Goal: Task Accomplishment & Management: Manage account settings

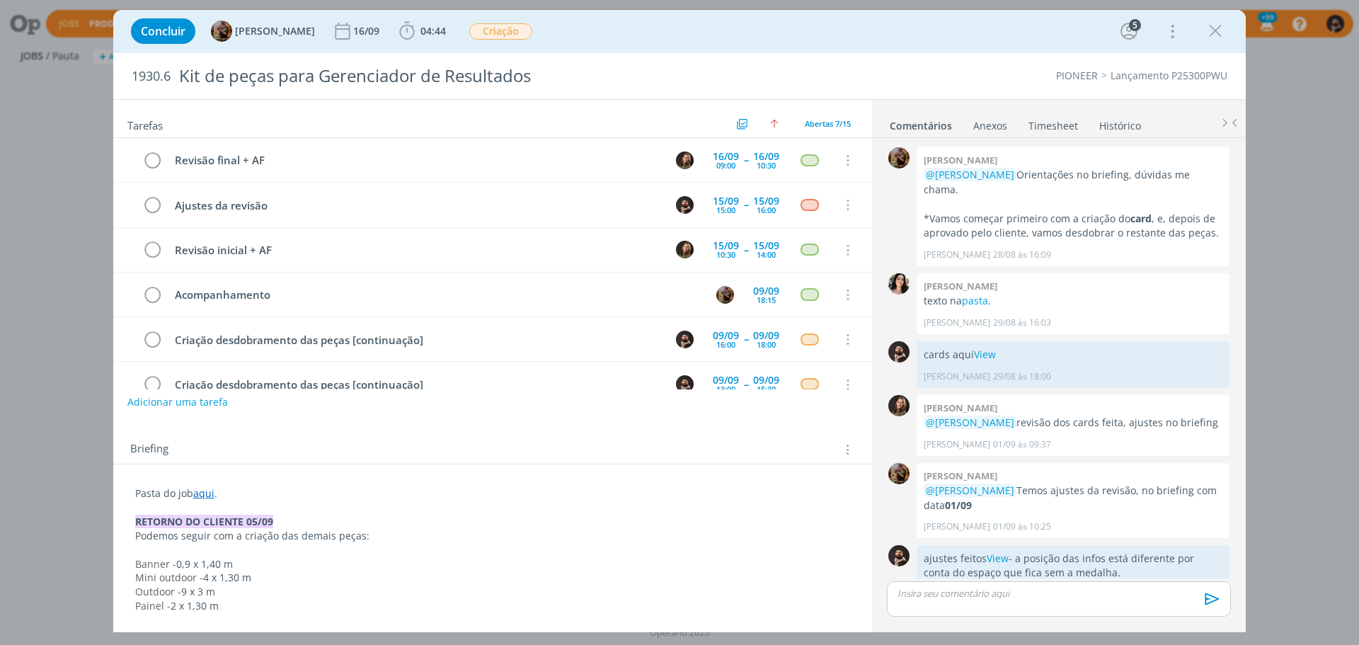
scroll to position [610, 0]
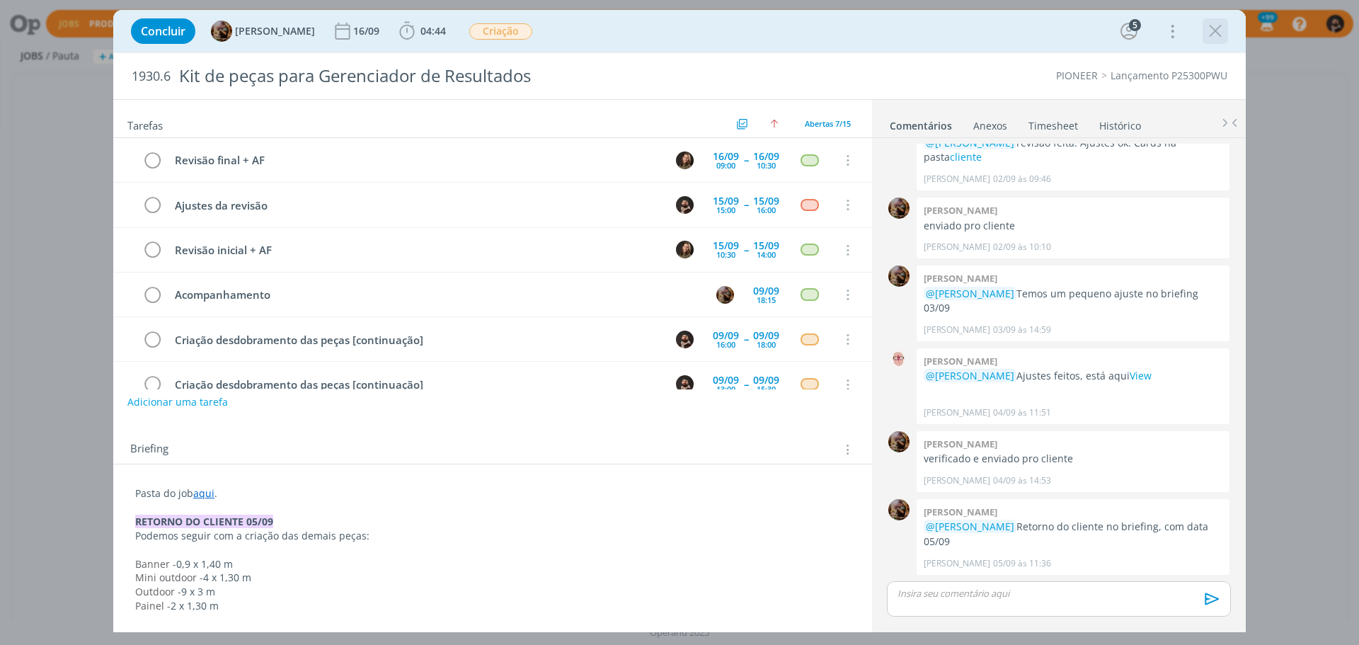
click at [1212, 28] on icon "dialog" at bounding box center [1215, 31] width 21 height 21
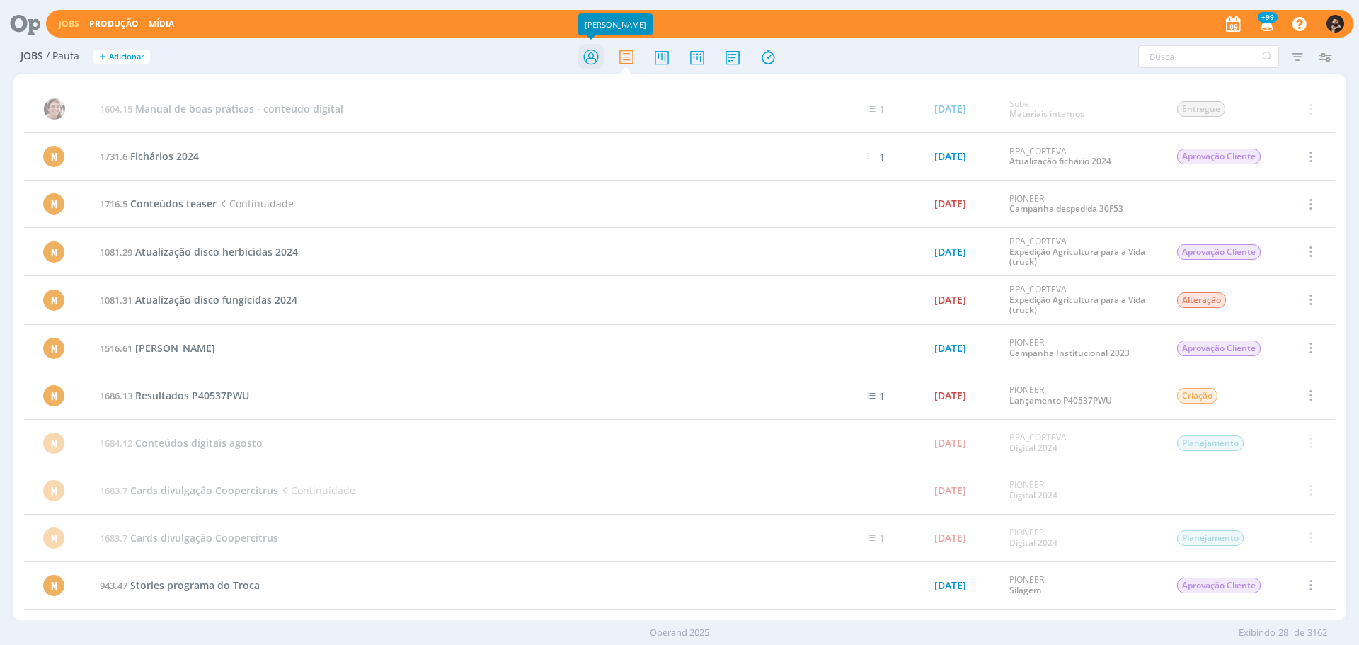
click at [602, 52] on icon at bounding box center [590, 57] width 25 height 28
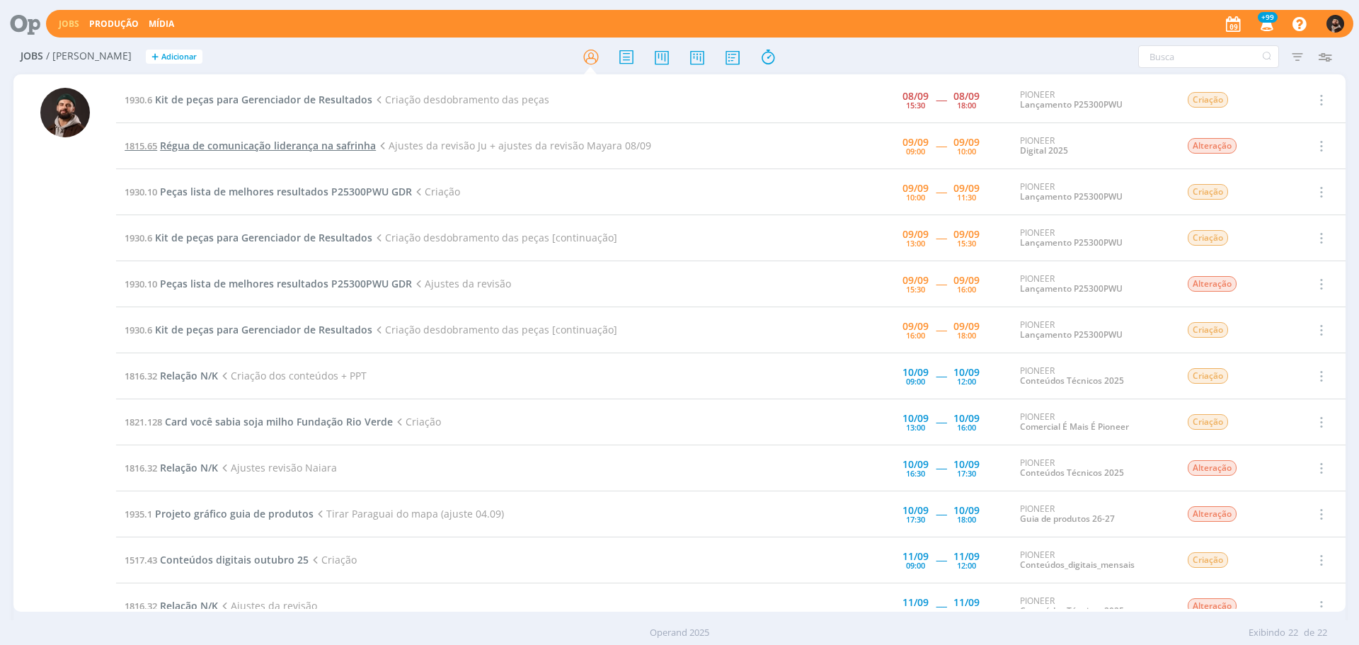
click at [329, 150] on span "Régua de comunicação liderança na safrinha" at bounding box center [268, 145] width 216 height 13
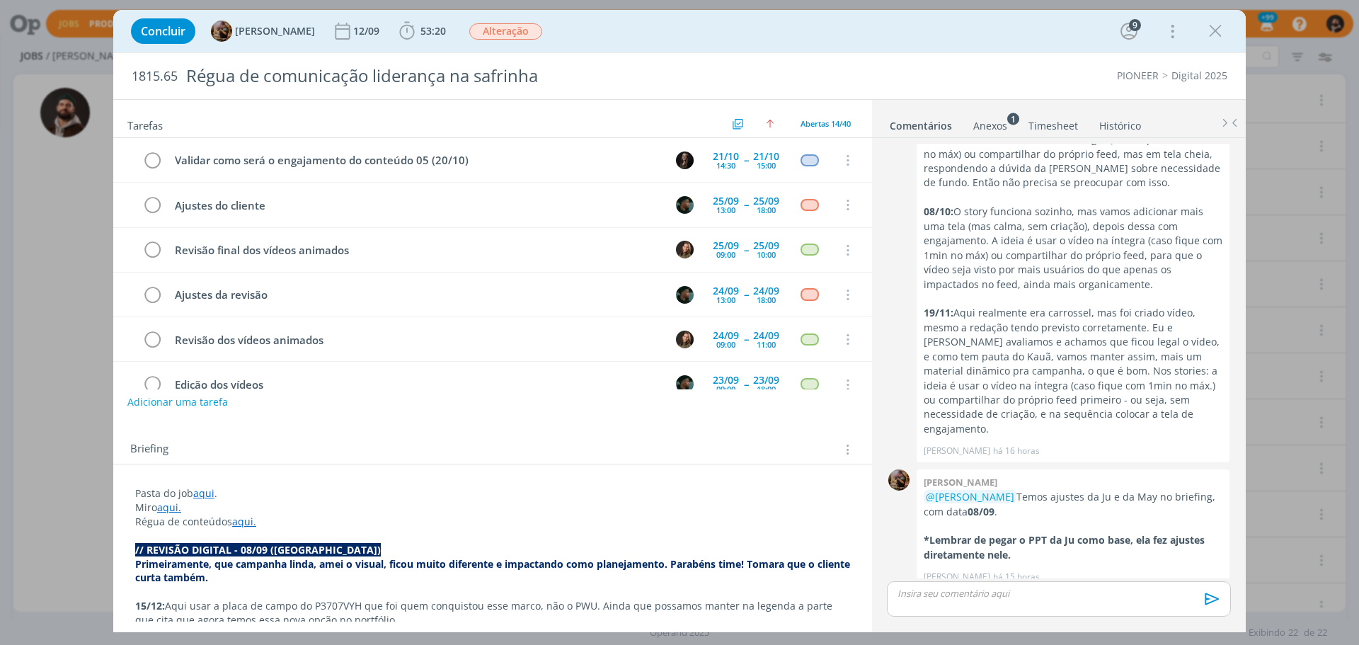
scroll to position [403, 0]
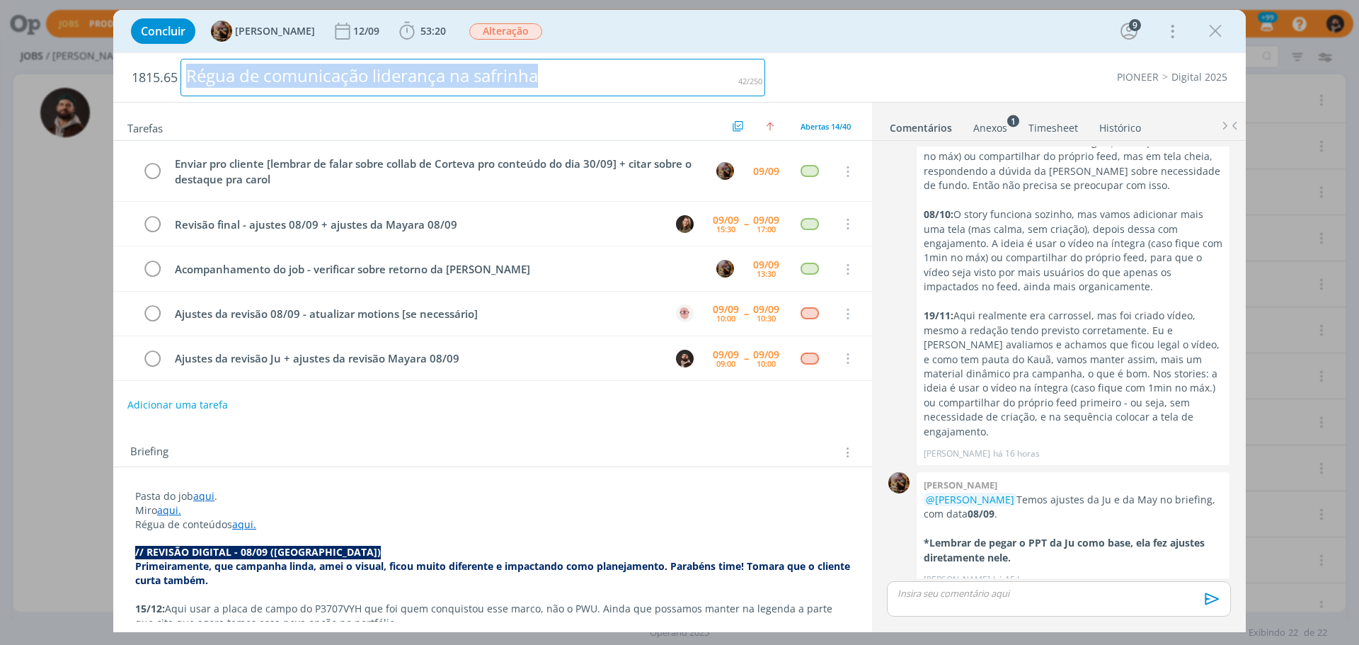
drag, startPoint x: 183, startPoint y: 74, endPoint x: 588, endPoint y: 74, distance: 405.0
click at [588, 74] on div "Régua de comunicação liderança na safrinha" at bounding box center [473, 78] width 585 height 38
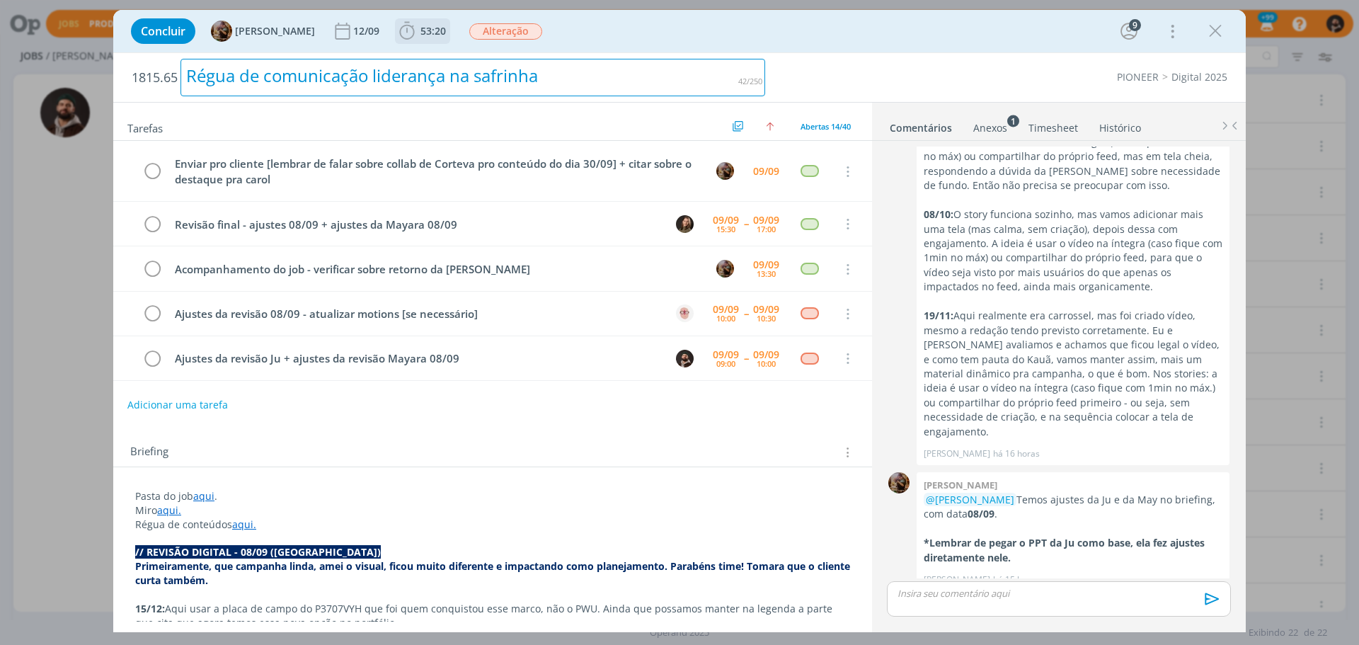
click at [445, 31] on span "53:20" at bounding box center [433, 30] width 25 height 13
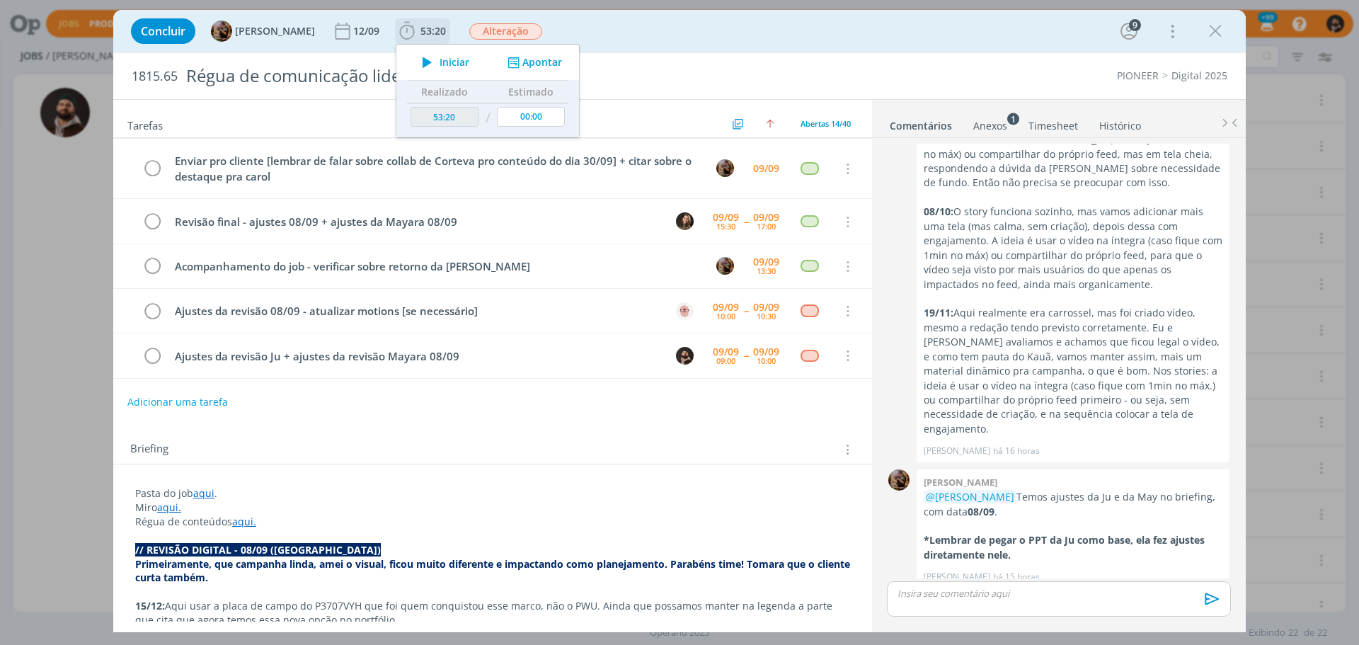
click at [465, 57] on span "Iniciar" at bounding box center [455, 62] width 30 height 10
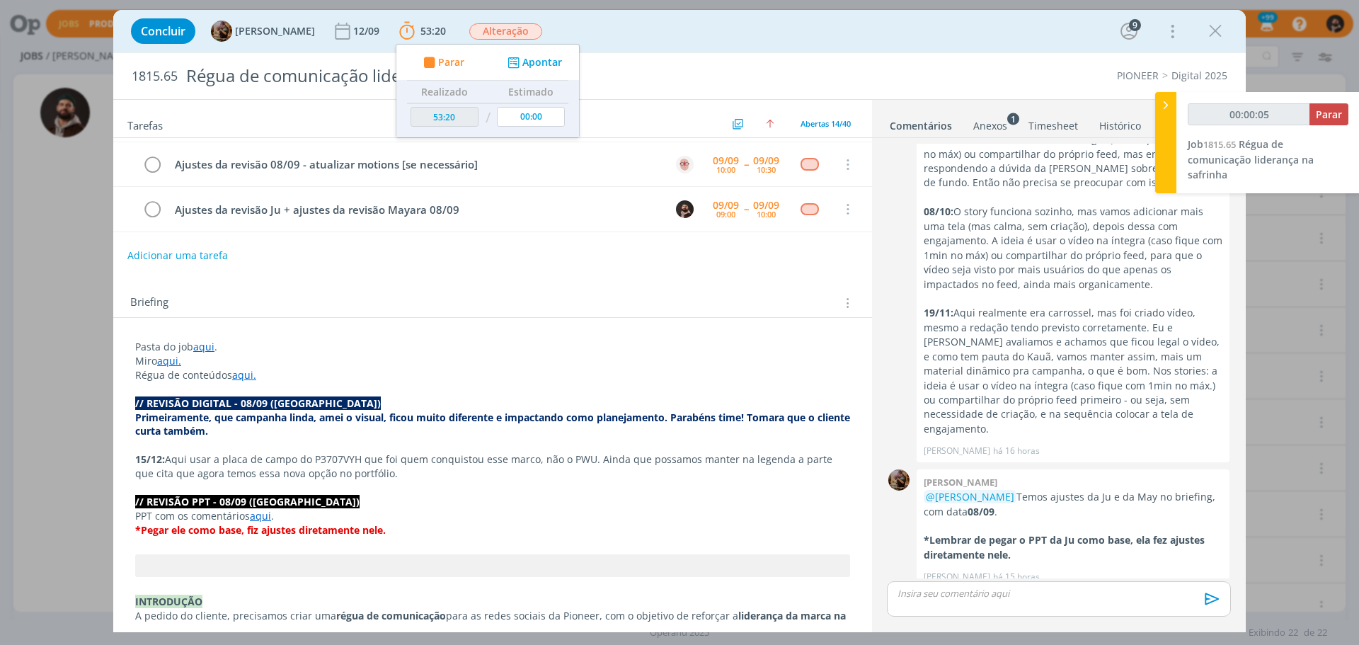
scroll to position [147, 0]
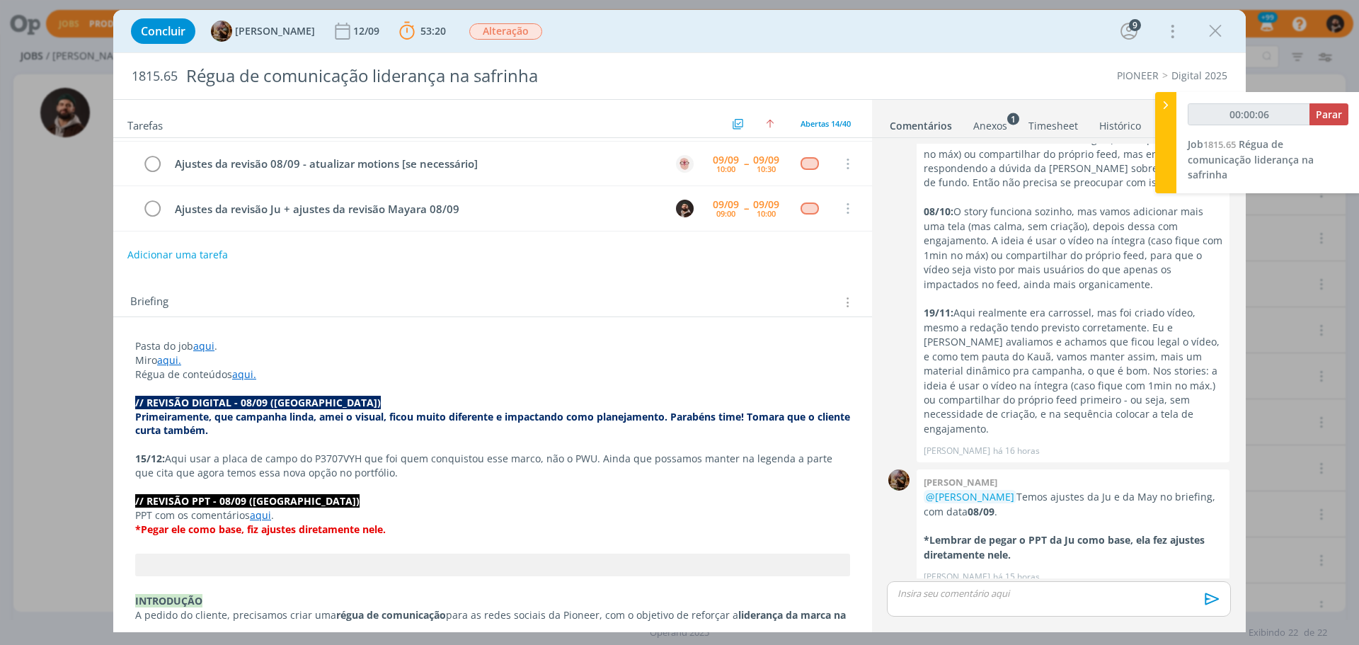
drag, startPoint x: 313, startPoint y: 416, endPoint x: 515, endPoint y: 426, distance: 202.0
click at [515, 426] on p "Primeiramente, que campanha linda, amei o visual, ficou muito diferente e impac…" at bounding box center [492, 424] width 715 height 28
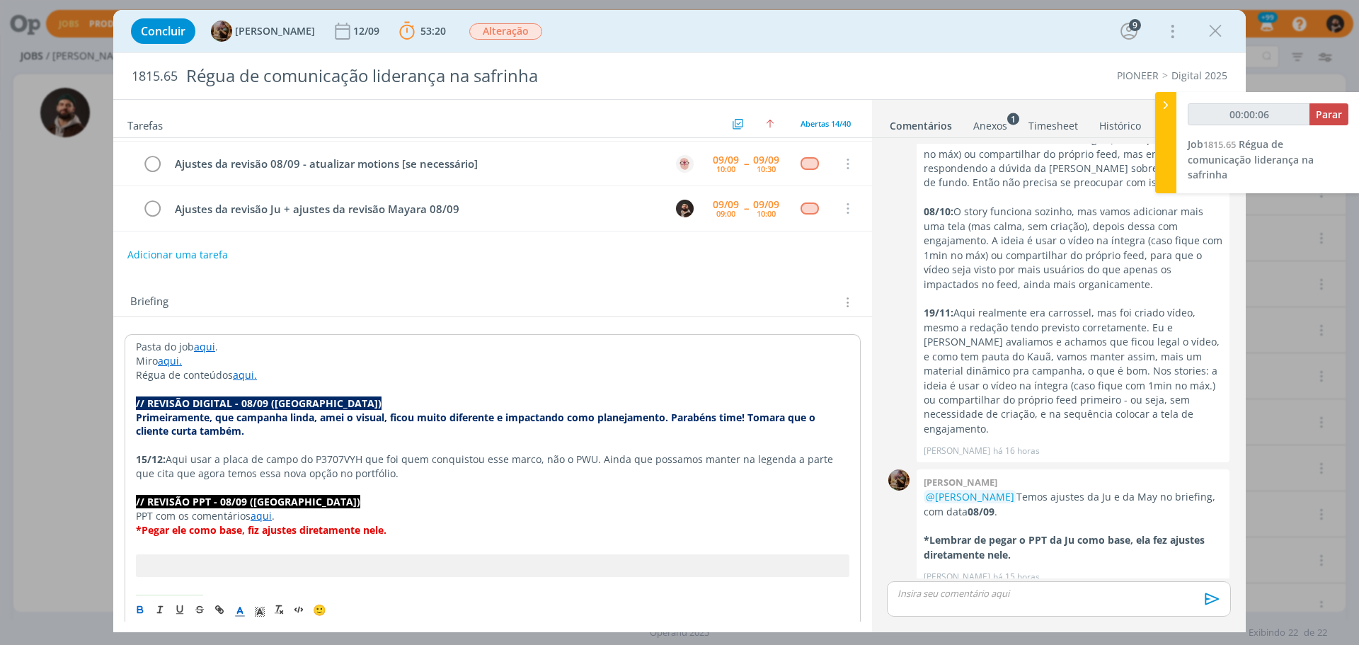
click at [515, 425] on p "Primeiramente, que campanha linda, amei o visual, ficou muito diferente e impac…" at bounding box center [493, 425] width 714 height 28
drag, startPoint x: 394, startPoint y: 419, endPoint x: 777, endPoint y: 430, distance: 383.9
click at [777, 430] on p "Primeiramente, que campanha linda, amei o visual, ficou muito diferente e impac…" at bounding box center [493, 425] width 714 height 28
drag, startPoint x: 675, startPoint y: 466, endPoint x: 816, endPoint y: 475, distance: 140.5
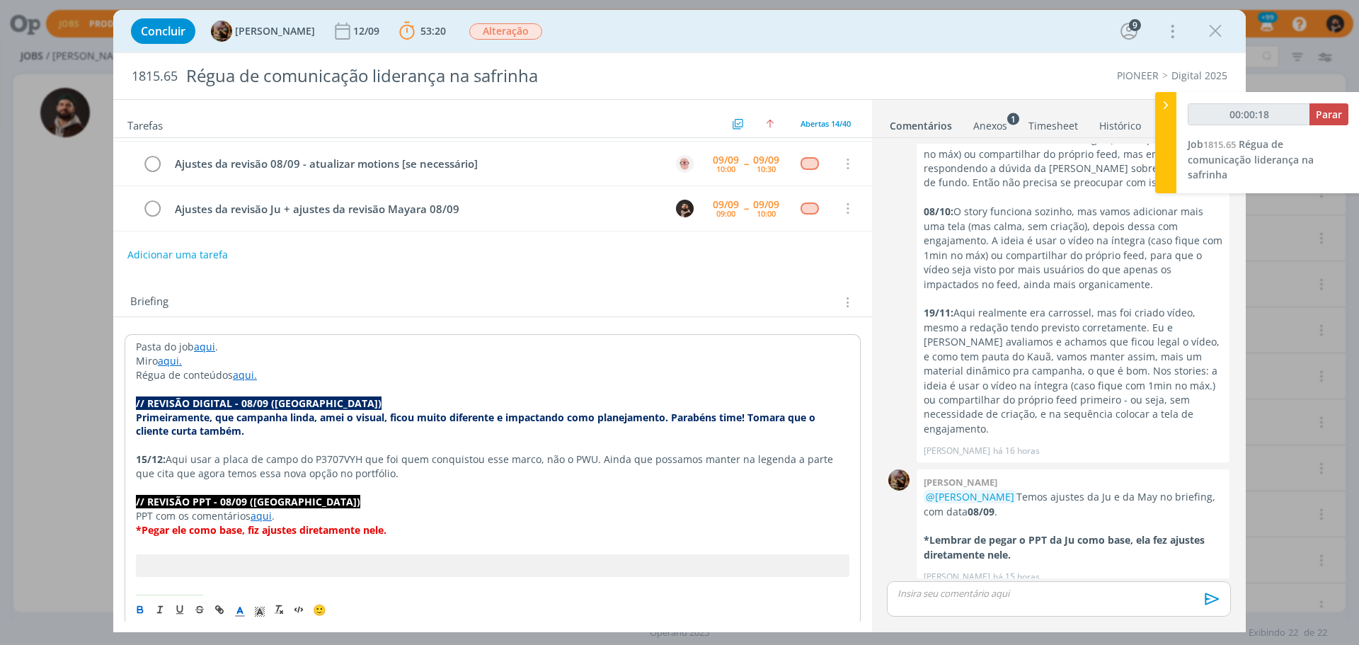
click at [816, 475] on p "15/12: Aqui usar a placa de campo do P3707VYH que foi quem conquistou esse marc…" at bounding box center [493, 466] width 714 height 28
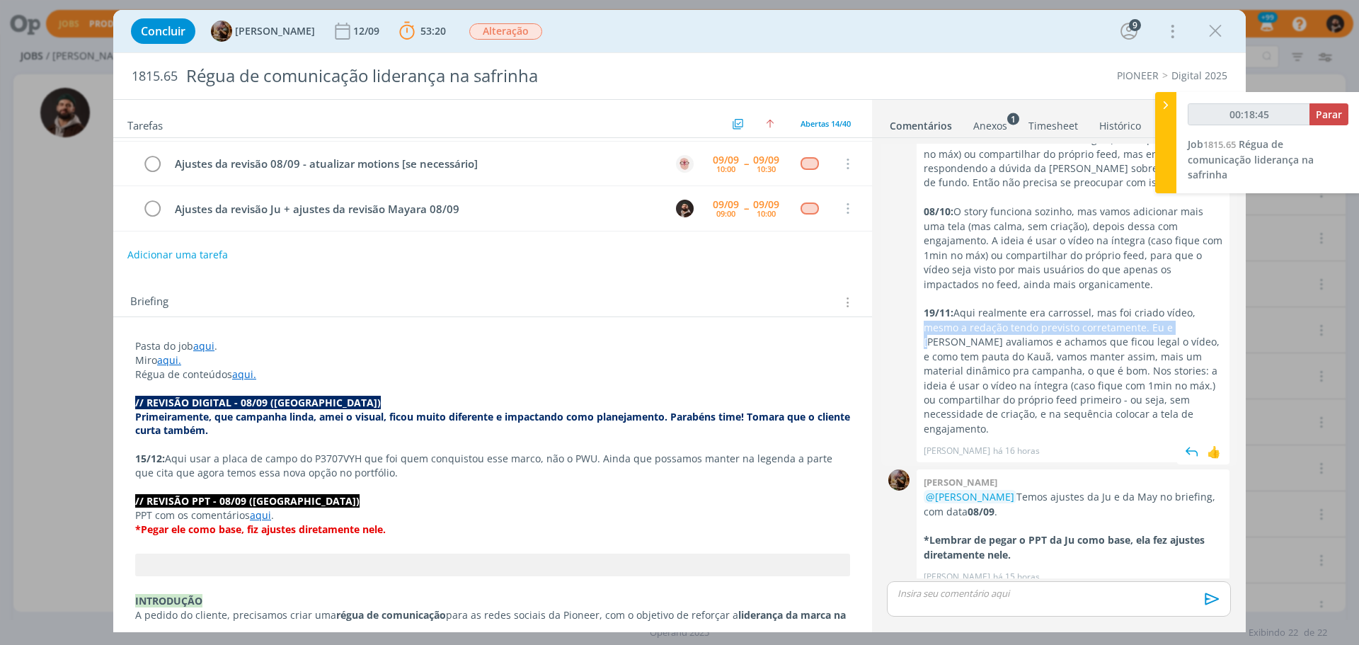
drag, startPoint x: 918, startPoint y: 329, endPoint x: 1175, endPoint y: 333, distance: 257.1
click at [1175, 333] on div "Amanda rodrigues // REVISÃO DIGITAL - 08/09 (Mayara) - EXTRA: Validar como será…" at bounding box center [1073, 193] width 313 height 539
click at [1175, 333] on p "19/11: Aqui realmente era carrossel, mas foi criado vídeo, mesmo a redação tend…" at bounding box center [1073, 371] width 299 height 130
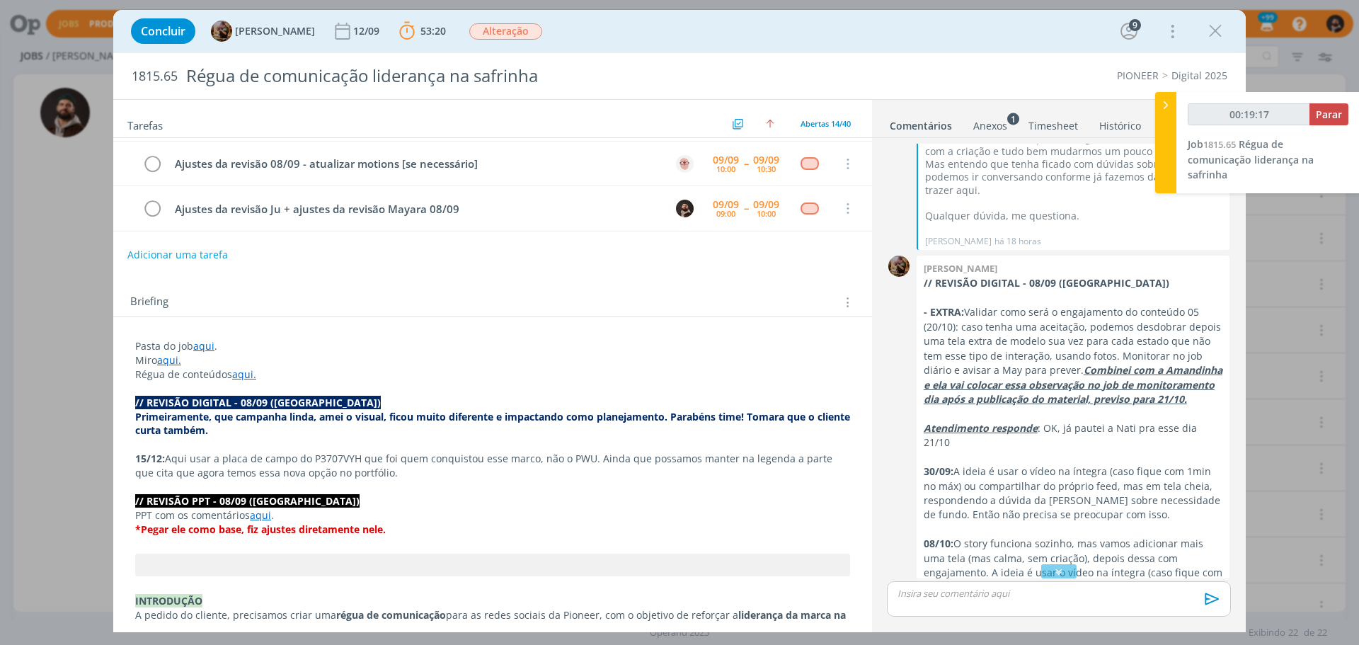
scroll to position [2615, 0]
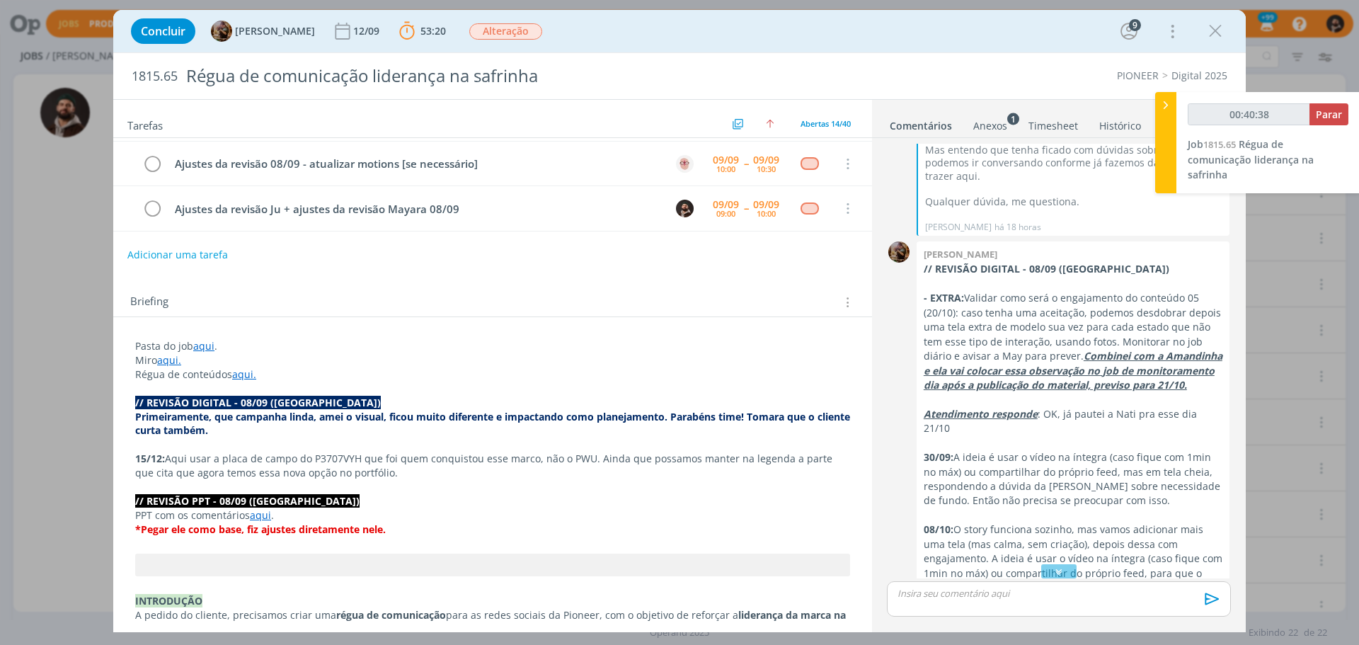
type input "00:40:51"
click at [1330, 108] on span "Parar" at bounding box center [1329, 114] width 26 height 13
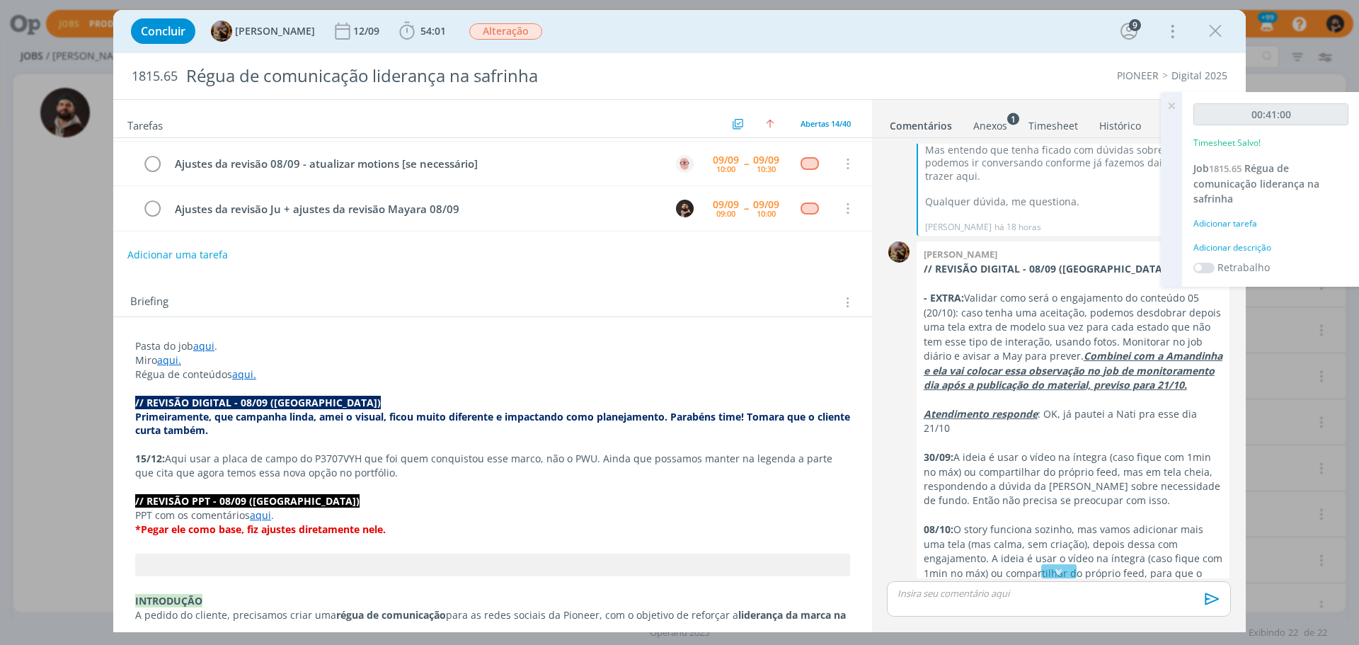
click at [1262, 251] on div "Adicionar descrição" at bounding box center [1271, 247] width 155 height 13
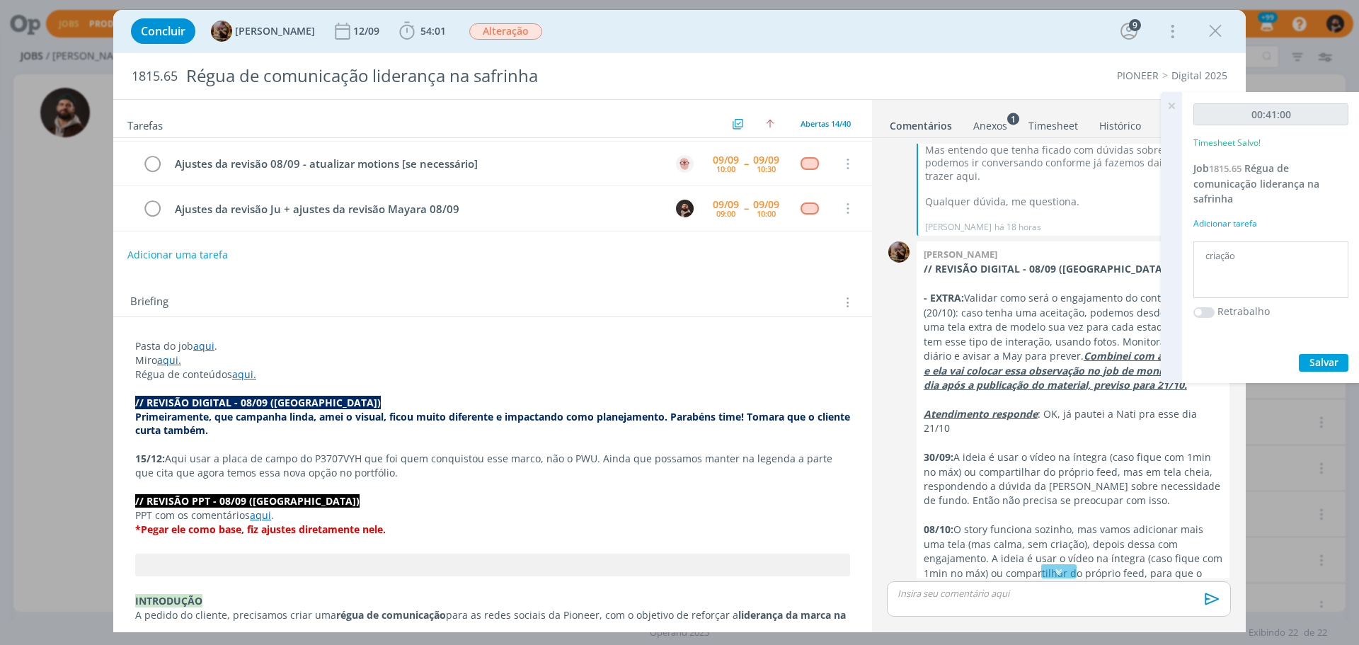
type textarea "criação"
click at [1331, 360] on span "Salvar" at bounding box center [1324, 361] width 29 height 13
click at [1176, 103] on icon at bounding box center [1171, 106] width 25 height 28
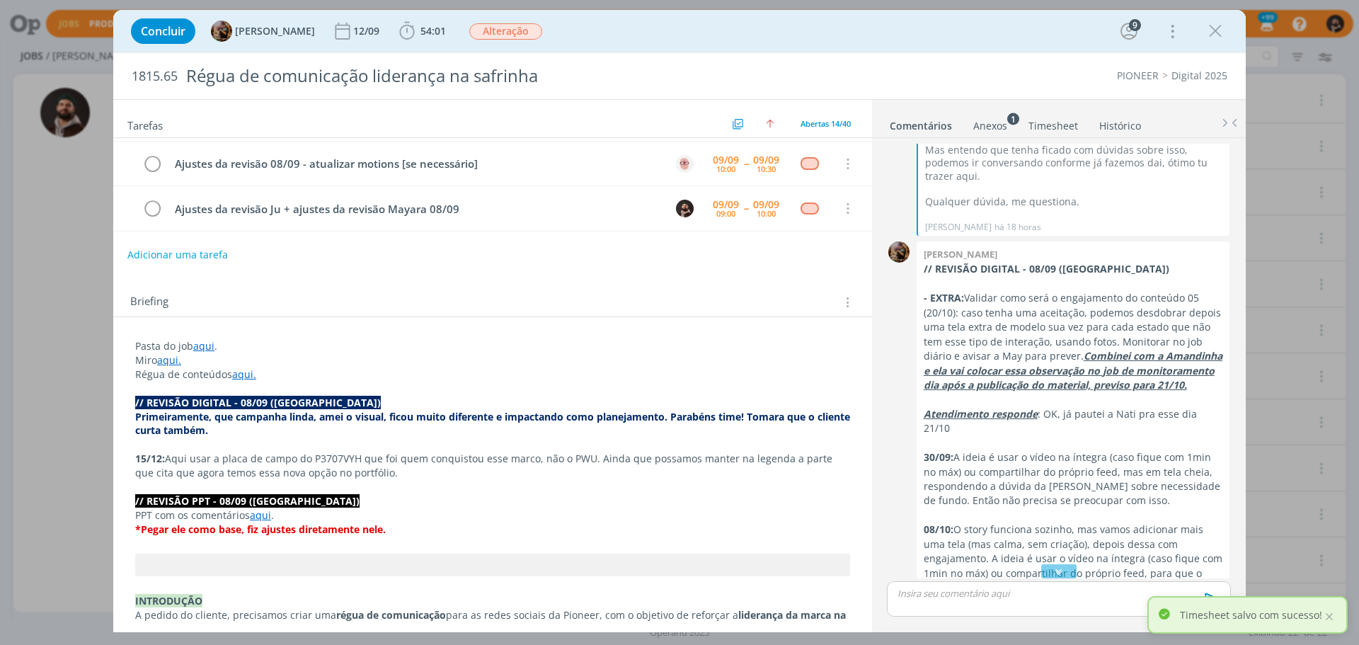
click at [1032, 586] on div "dialog" at bounding box center [1059, 598] width 344 height 35
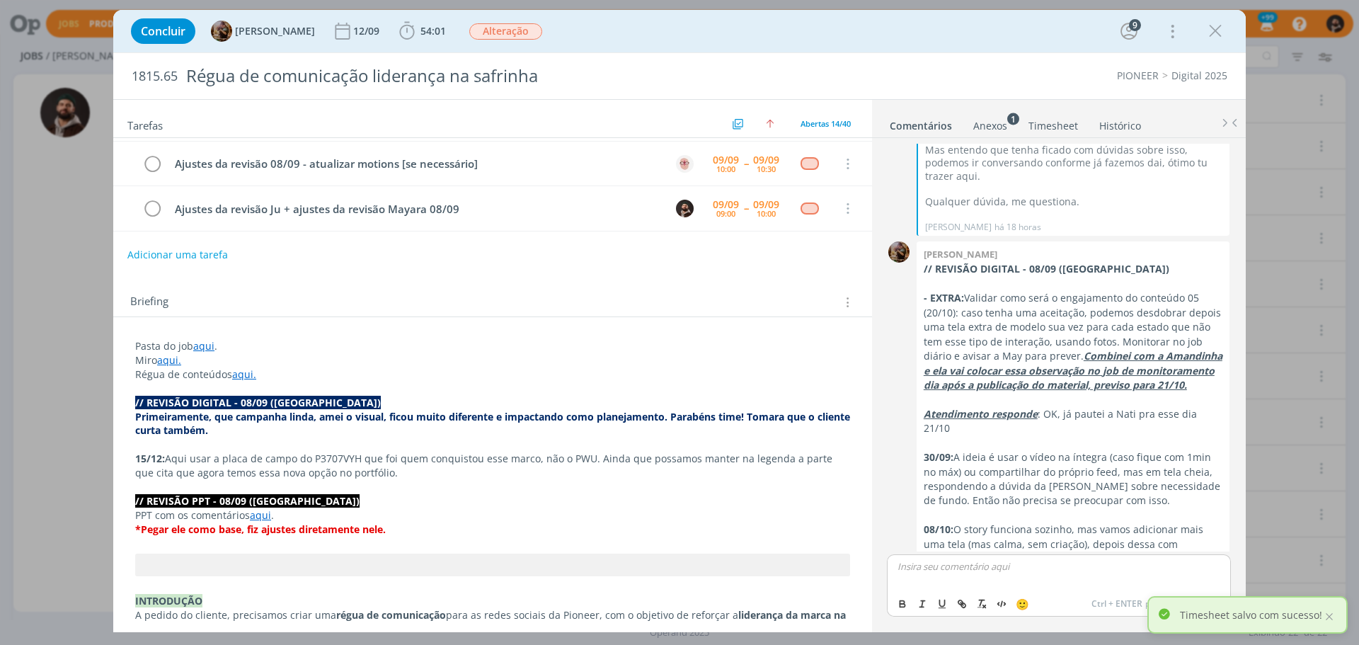
scroll to position [2960, 0]
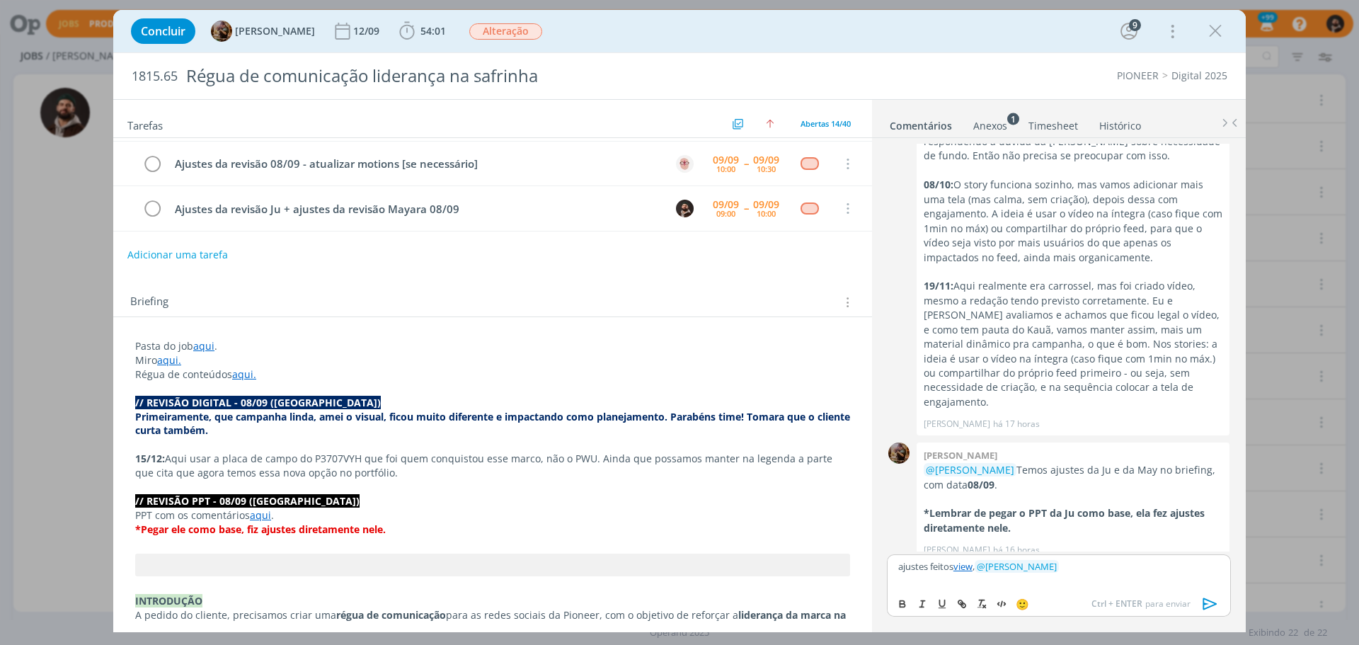
click at [1073, 568] on p "ajustes feitos view , ﻿ @ Julia Abich ﻿" at bounding box center [1059, 566] width 321 height 13
click at [947, 576] on link "view" at bounding box center [956, 578] width 19 height 13
click at [974, 583] on p "ajustes feitos view , ﻿ @ Julia Abich ﻿ respondi algumas questões de layout no …" at bounding box center [1059, 572] width 321 height 26
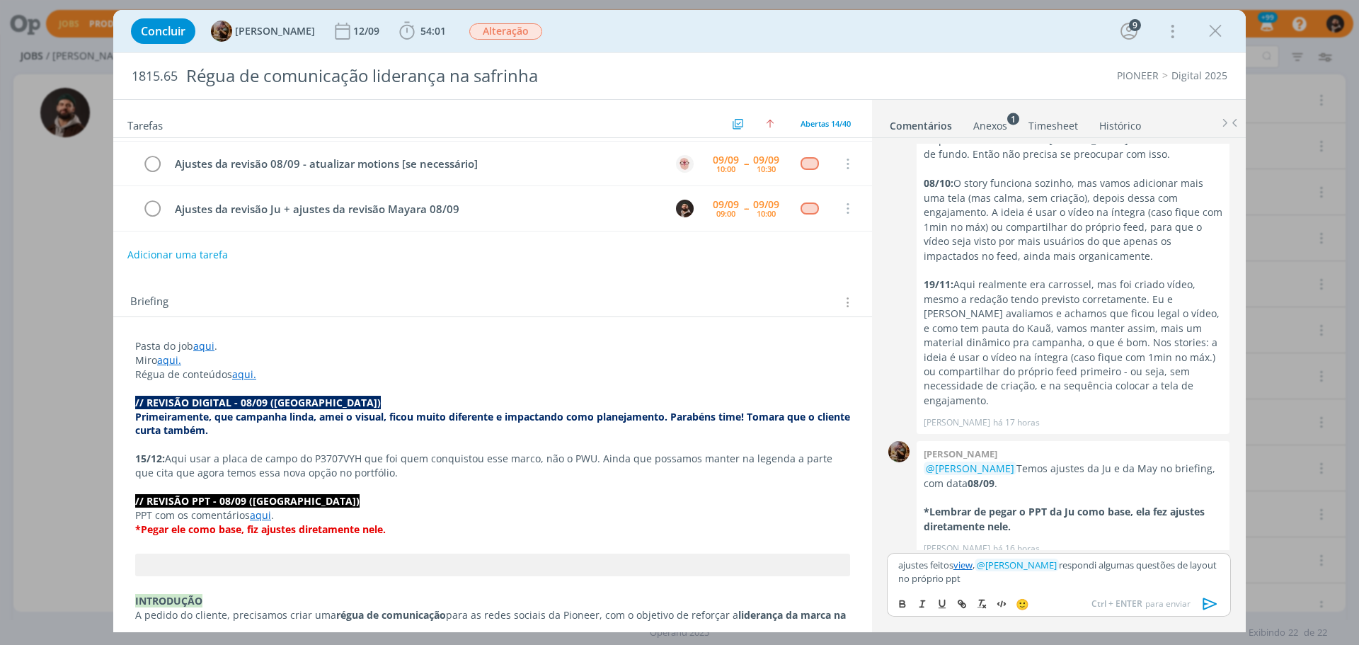
click at [1206, 602] on icon "dialog" at bounding box center [1210, 603] width 21 height 21
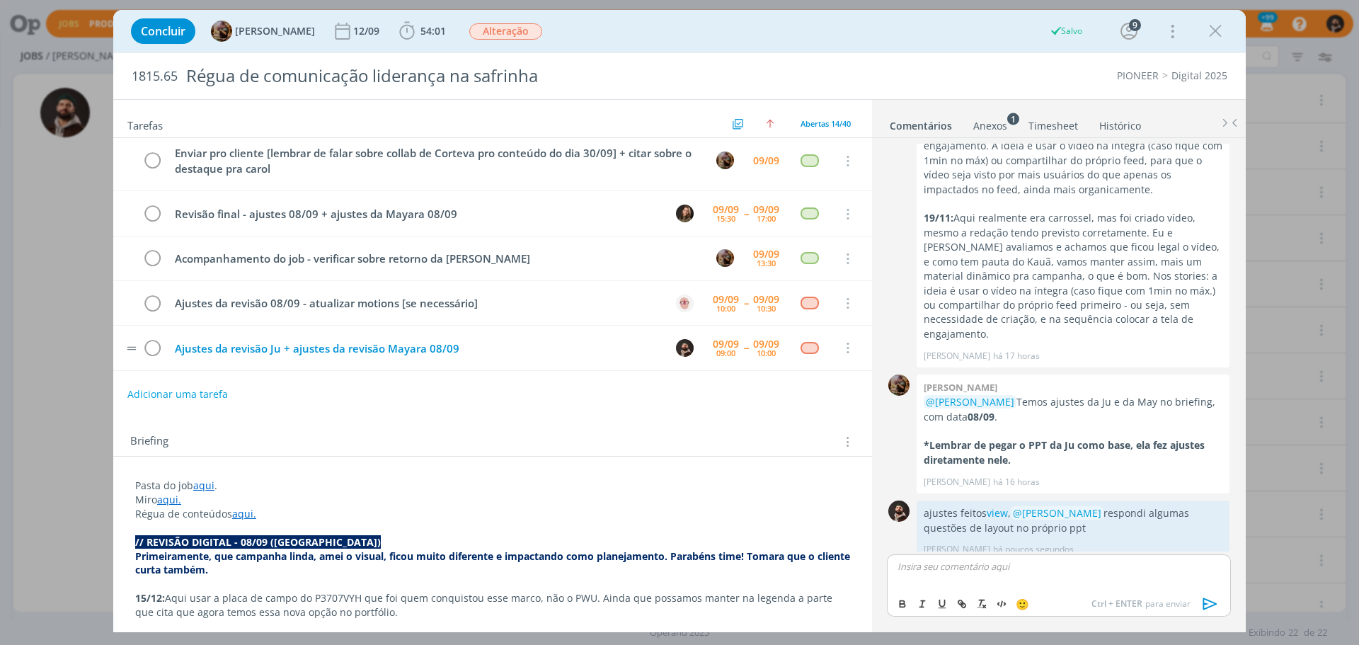
scroll to position [7, 0]
click at [154, 346] on icon "dialog" at bounding box center [152, 348] width 20 height 21
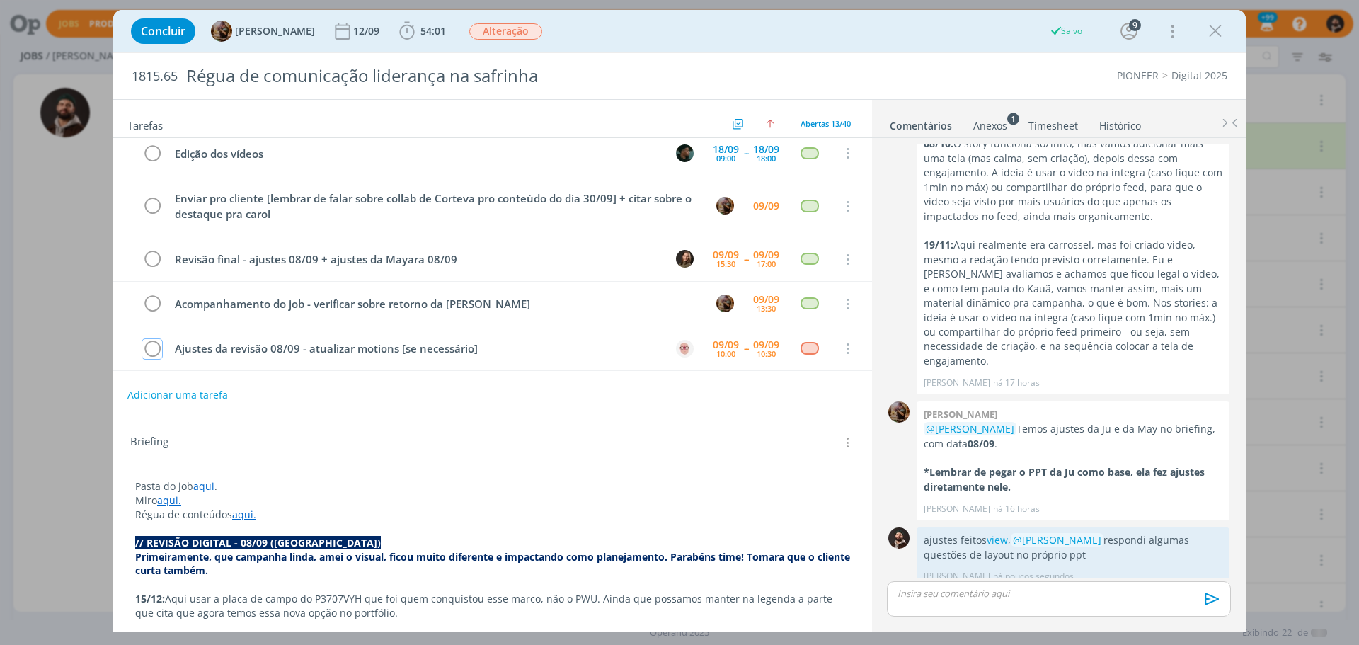
scroll to position [358, 0]
click at [1216, 16] on div "Concluir Amanda Rodrigues 12/09 54:01 Iniciar Apontar Data * 09/09/2025 Horas *…" at bounding box center [680, 31] width 1112 height 34
click at [1216, 27] on icon "dialog" at bounding box center [1215, 31] width 21 height 21
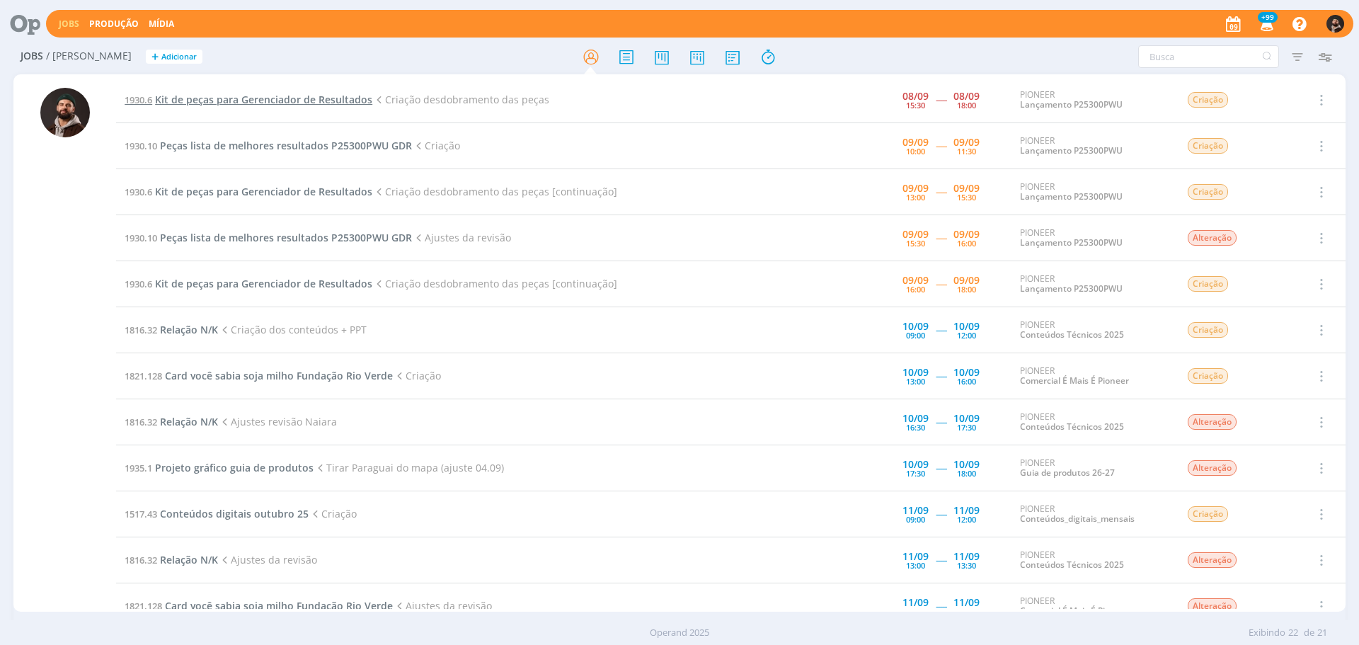
click at [309, 103] on span "Kit de peças para Gerenciador de Resultados" at bounding box center [263, 99] width 217 height 13
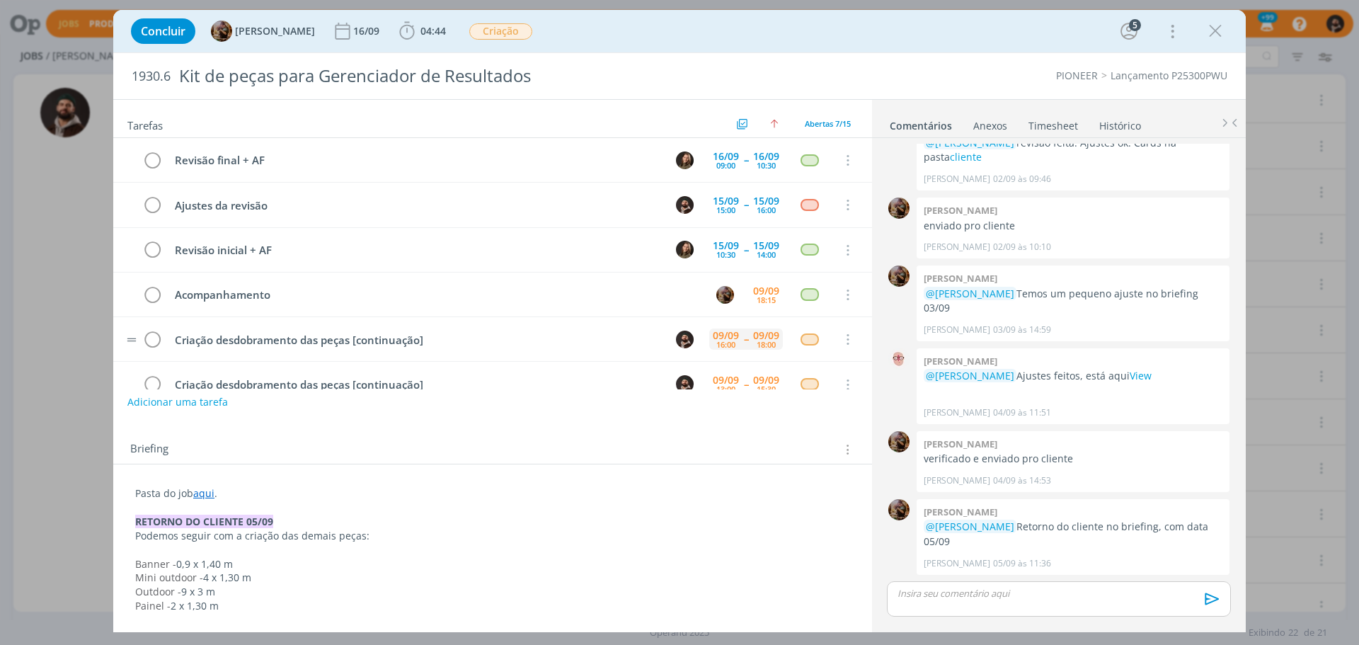
scroll to position [74, 0]
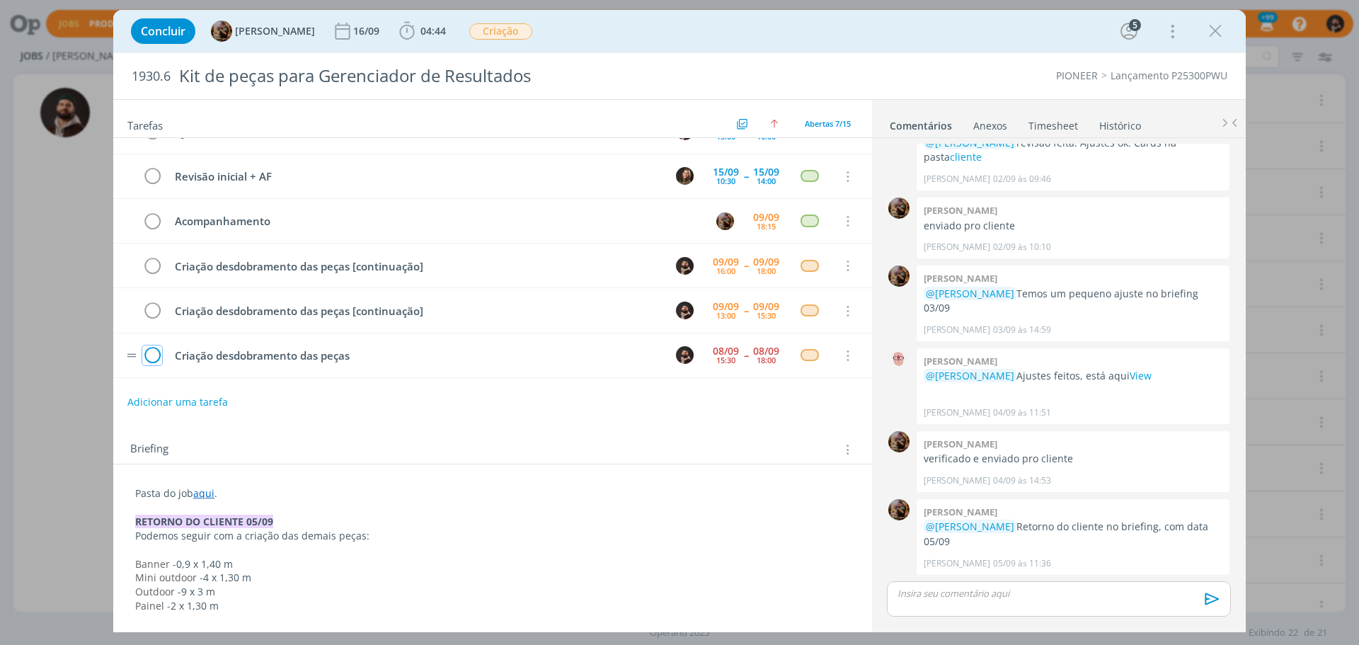
click at [152, 354] on icon "dialog" at bounding box center [152, 356] width 20 height 21
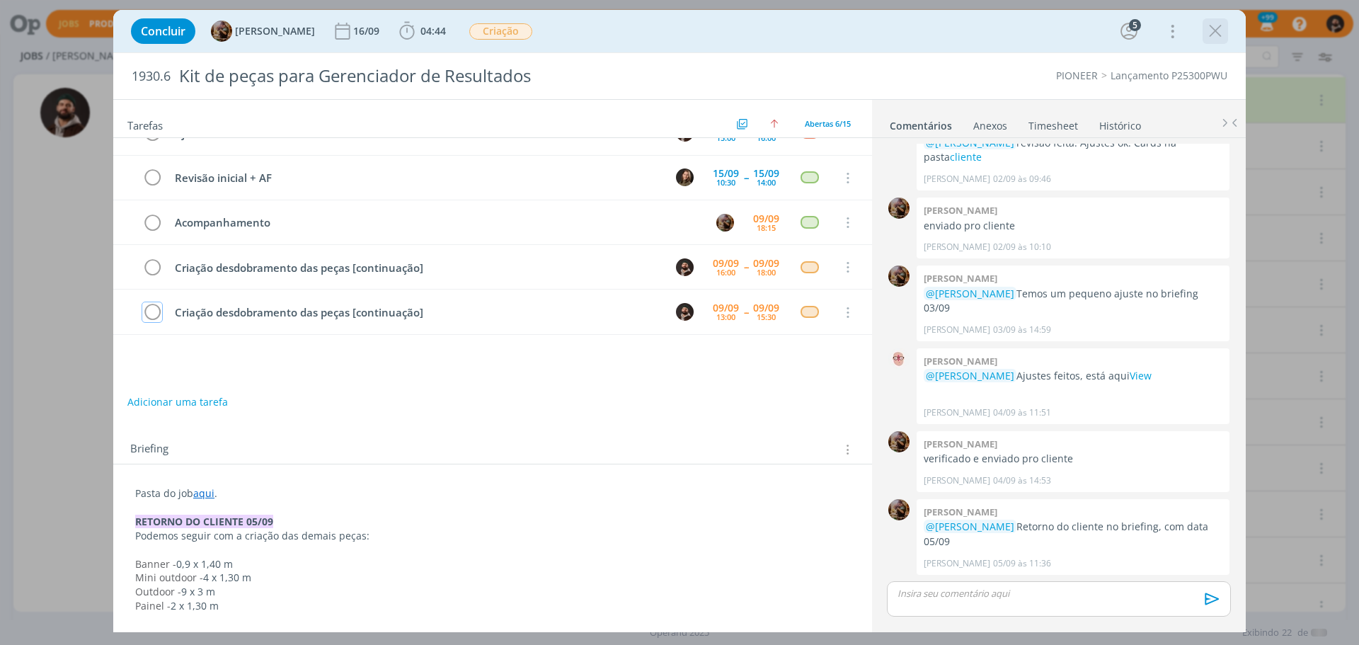
scroll to position [72, 0]
click at [1209, 31] on icon "dialog" at bounding box center [1215, 31] width 21 height 21
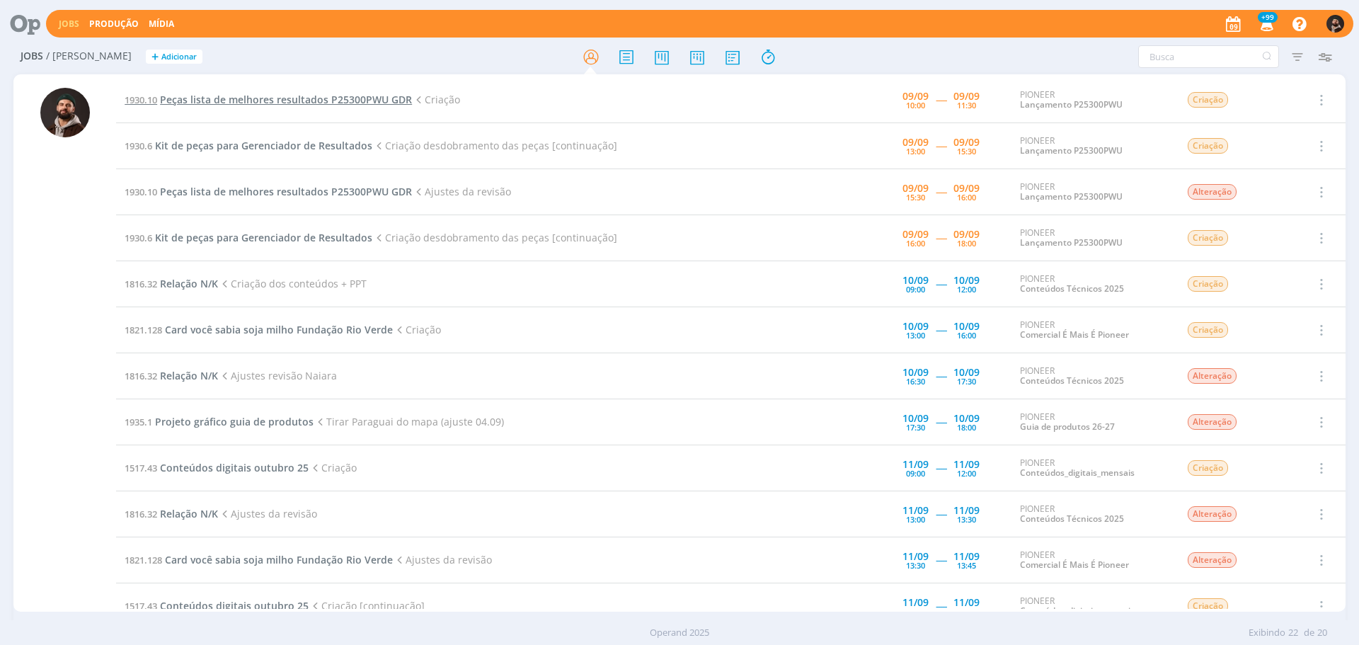
click at [336, 103] on span "Peças lista de melhores resultados P25300PWU GDR" at bounding box center [286, 99] width 252 height 13
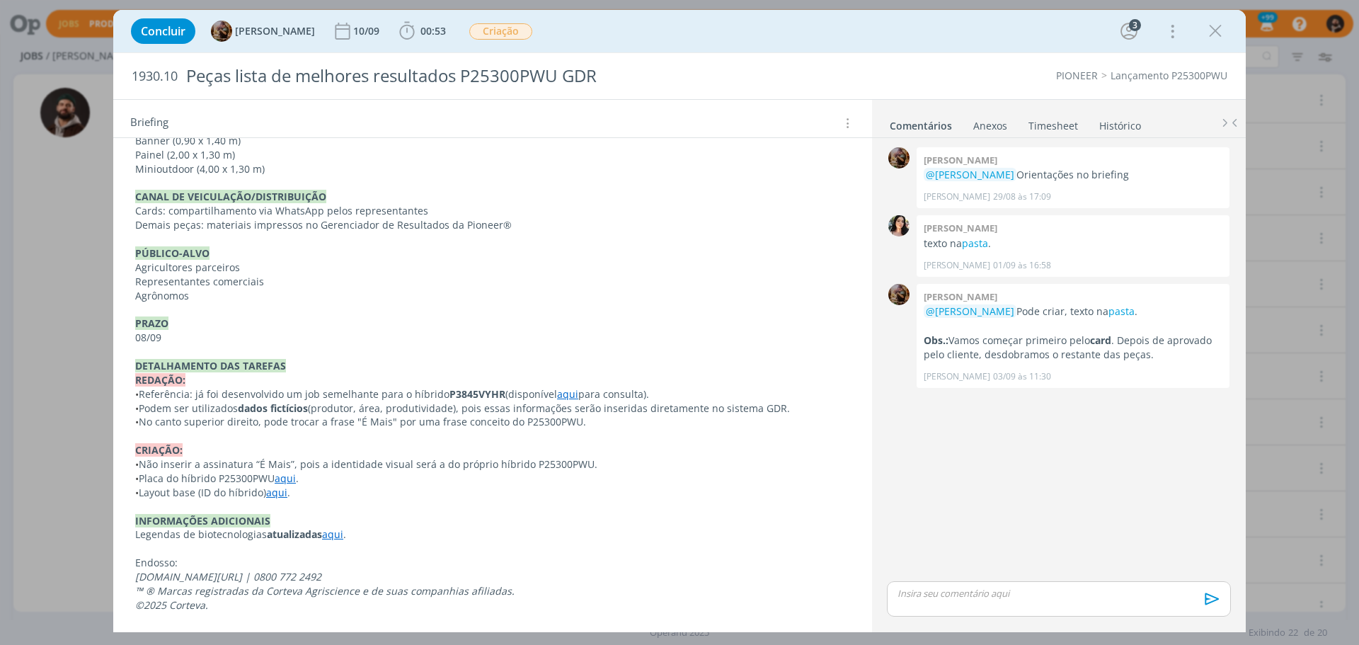
scroll to position [493, 0]
click at [564, 393] on link "aqui" at bounding box center [567, 392] width 21 height 13
click at [576, 419] on link "https://sobeae.sharepoint.com/:f:/s/SOBEAE/EkHw9dg6dBlHpfV7EW0FSI0BimmZMJVC_JzR…" at bounding box center [522, 420] width 107 height 18
click at [349, 416] on p "• No canto superior direito, pode trocar a frase "É Mais" por uma frase conceit…" at bounding box center [493, 421] width 714 height 14
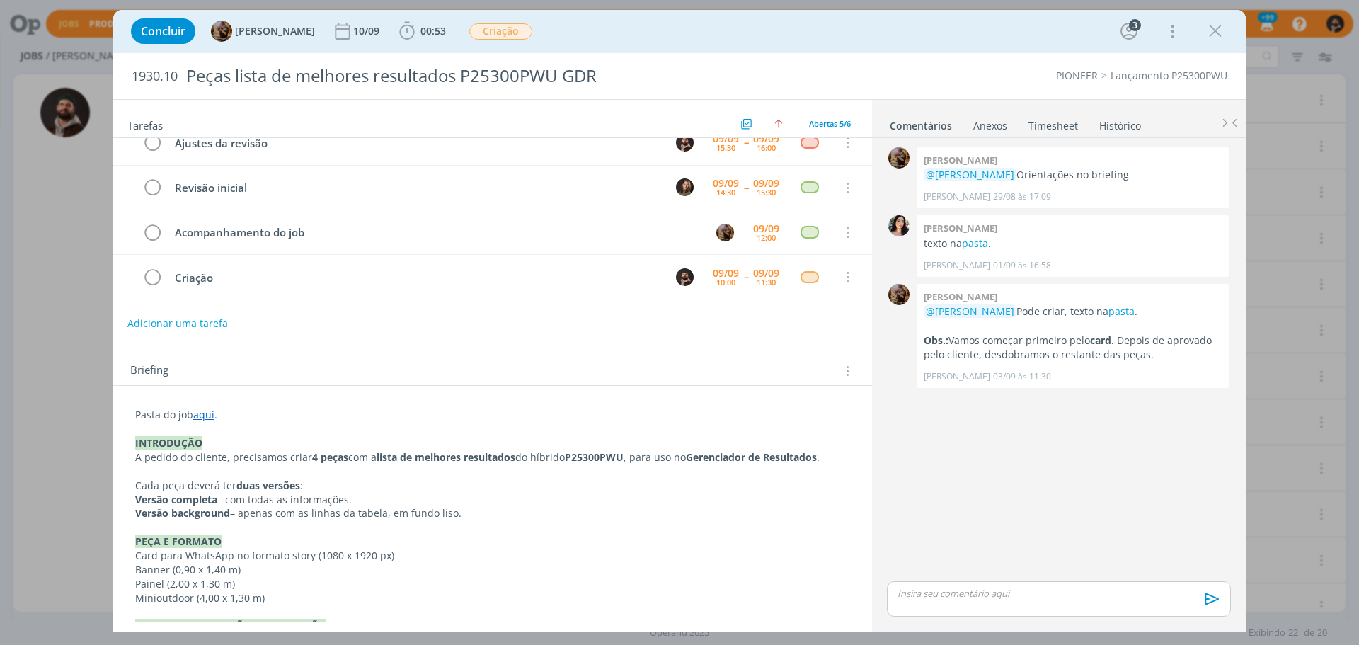
scroll to position [0, 0]
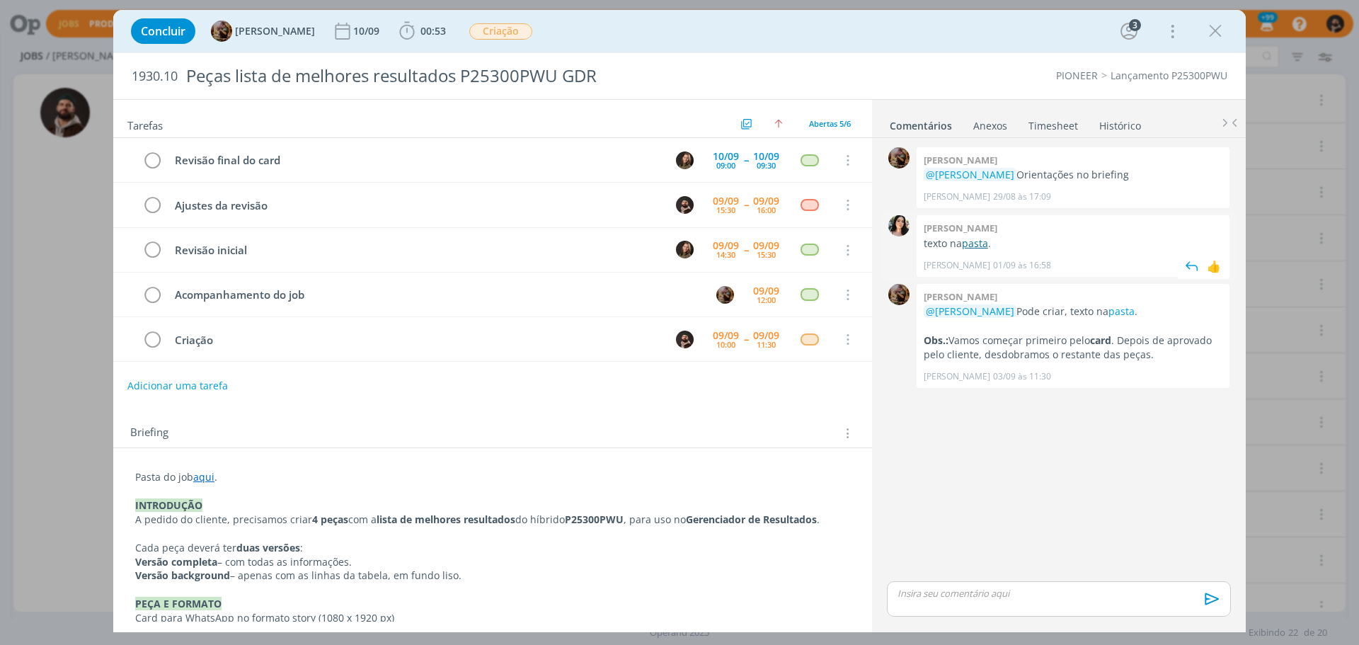
click at [975, 246] on link "pasta" at bounding box center [975, 242] width 26 height 13
click at [440, 23] on span "00:53" at bounding box center [423, 31] width 52 height 21
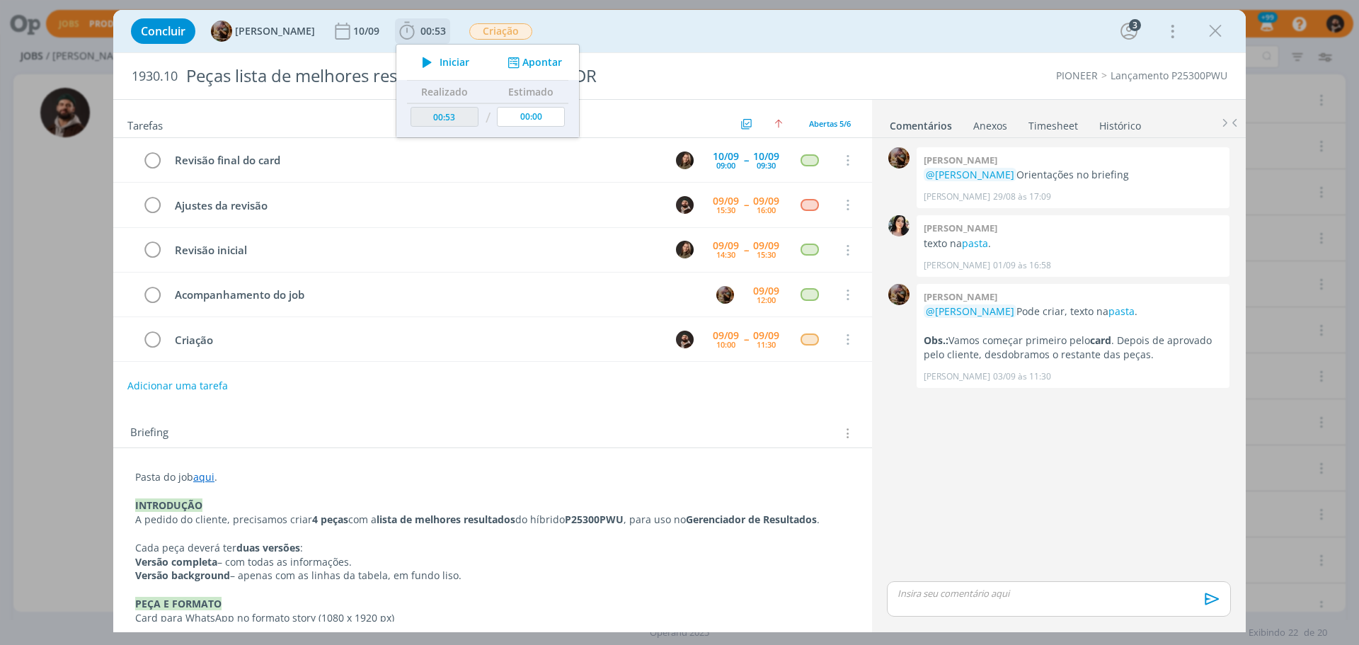
click at [467, 66] on span "Iniciar" at bounding box center [455, 62] width 30 height 10
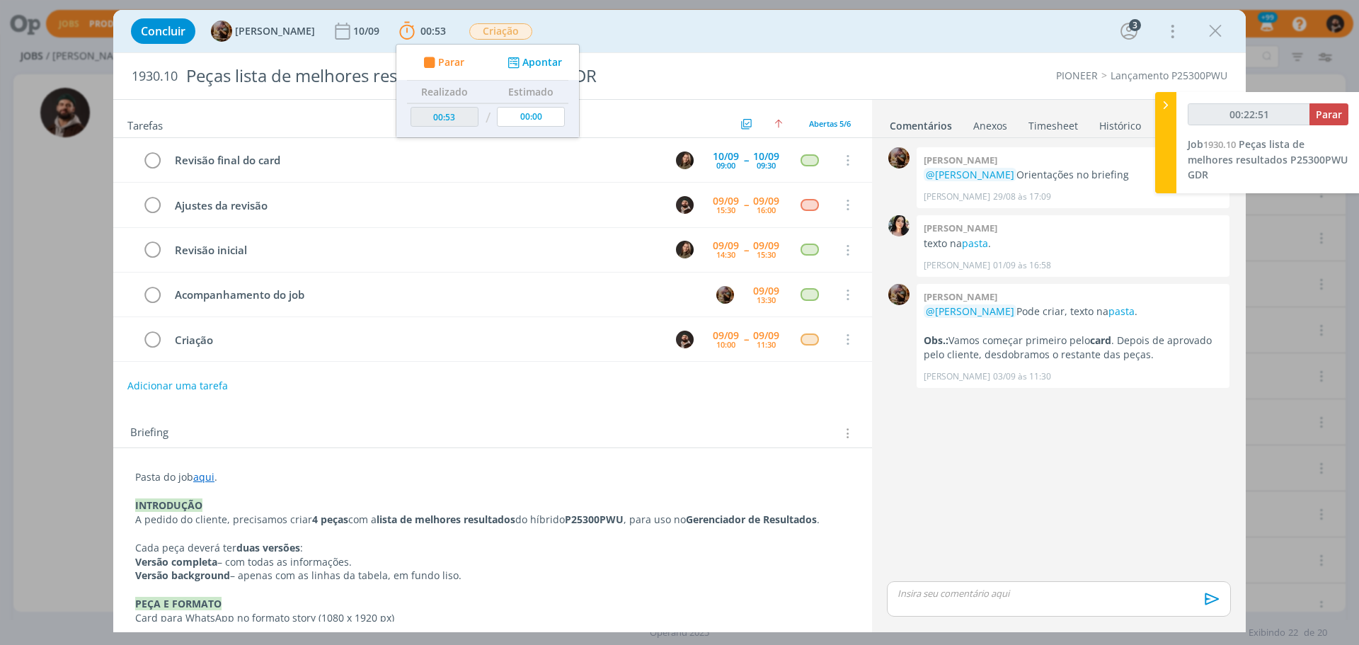
type input "00:22:52"
drag, startPoint x: 1167, startPoint y: 105, endPoint x: 1168, endPoint y: 93, distance: 12.1
click at [1167, 105] on icon at bounding box center [1166, 105] width 14 height 15
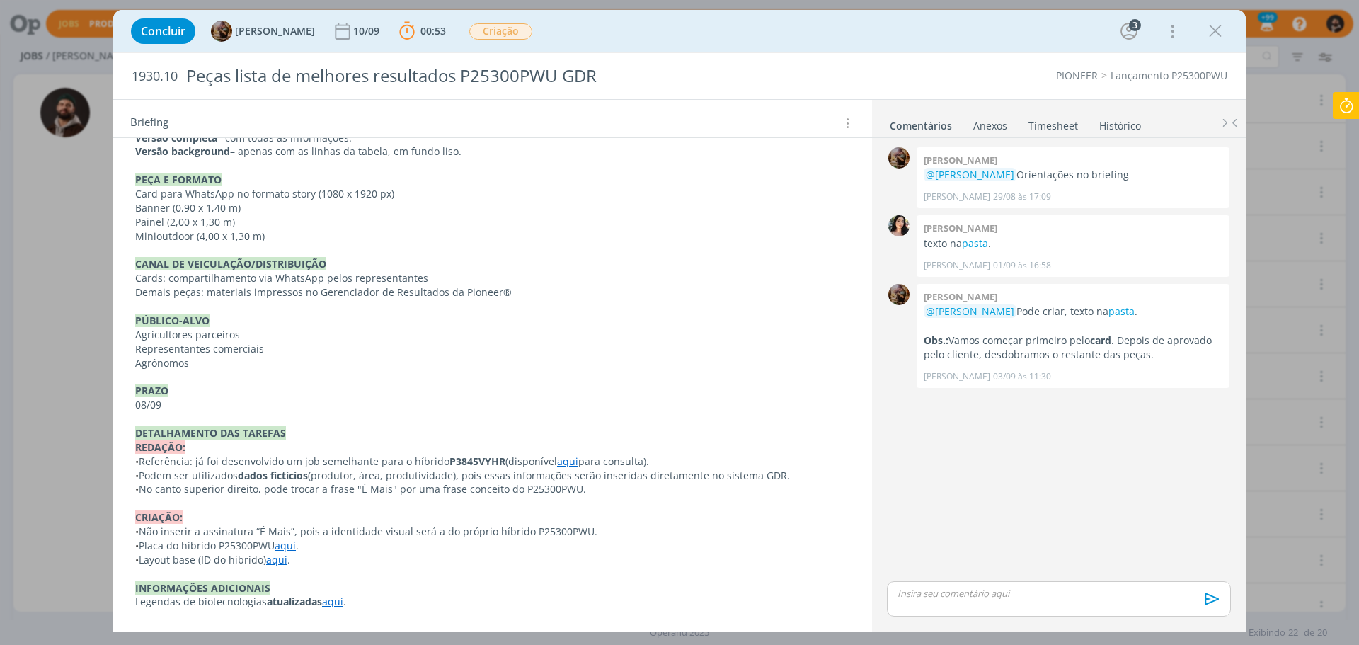
scroll to position [493, 0]
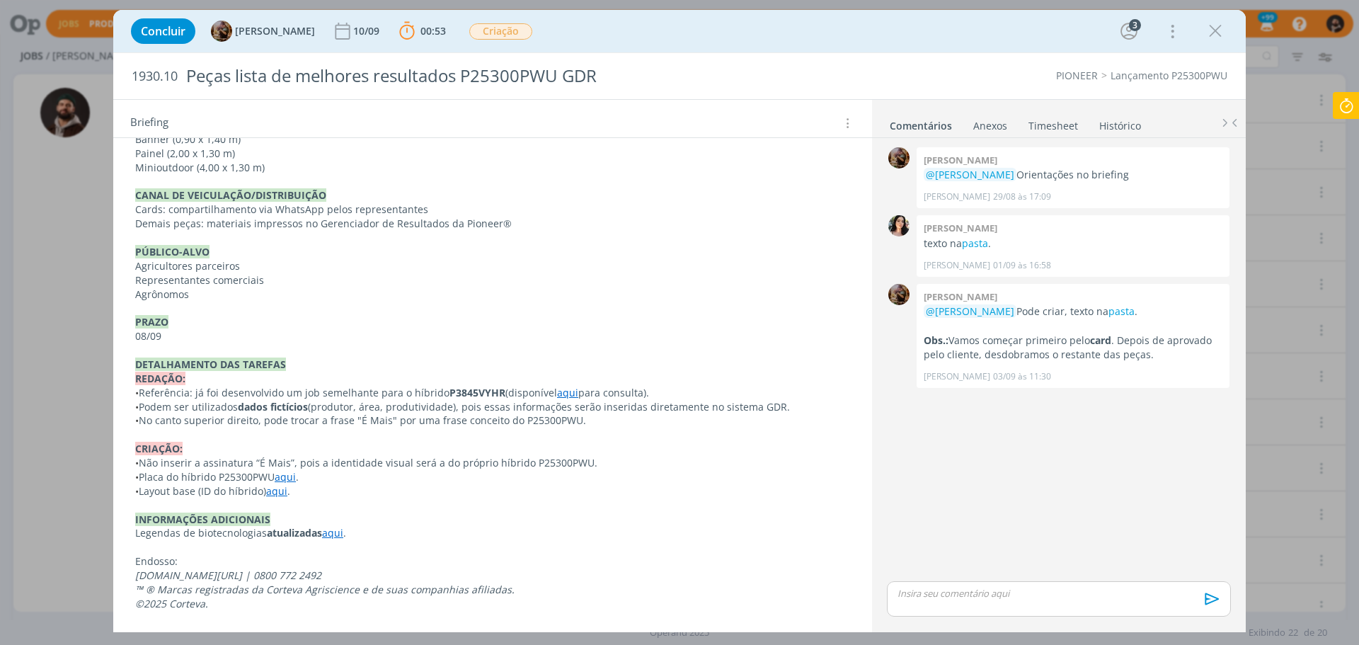
click at [566, 392] on link "aqui" at bounding box center [567, 392] width 21 height 13
click at [573, 416] on link "https://sobeae.sharepoint.com/:f:/s/SOBEAE/EkHw9dg6dBlHpfV7EW0FSI0BimmZMJVC_JzR…" at bounding box center [522, 420] width 107 height 18
click at [1208, 30] on icon "dialog" at bounding box center [1215, 31] width 21 height 21
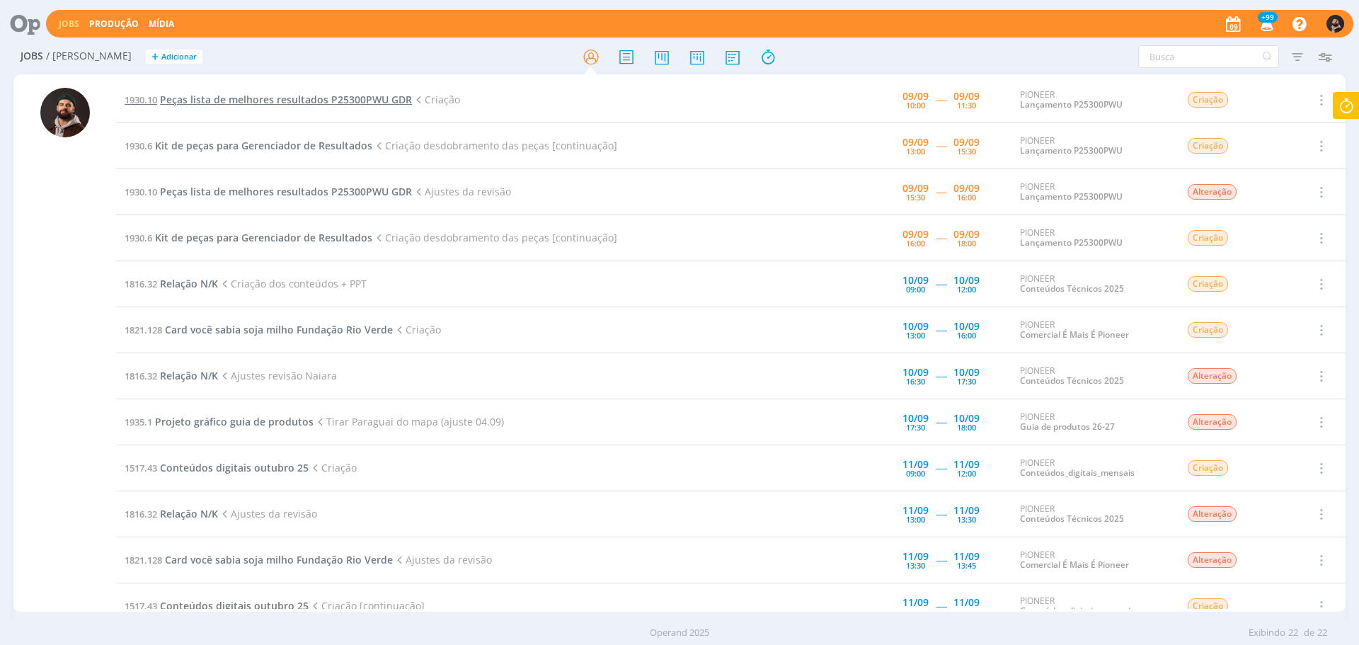
click at [309, 94] on span "Peças lista de melhores resultados P25300PWU GDR" at bounding box center [286, 99] width 252 height 13
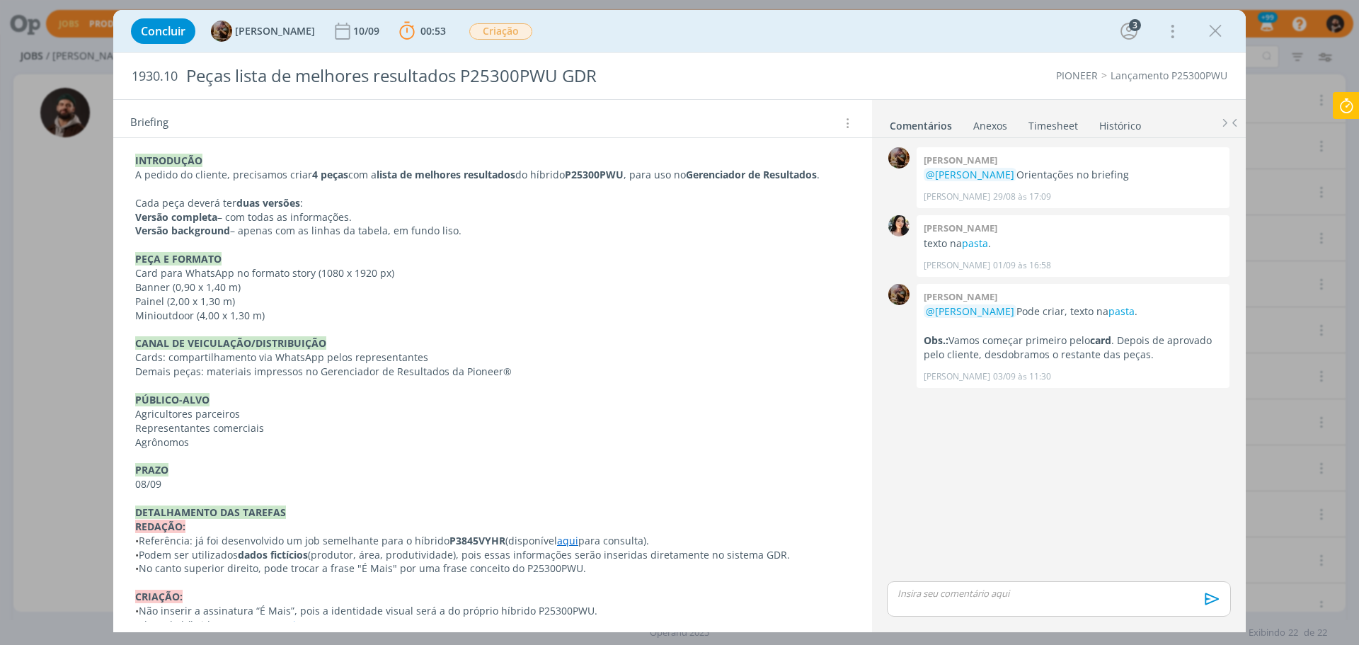
scroll to position [346, 0]
